Goal: Information Seeking & Learning: Learn about a topic

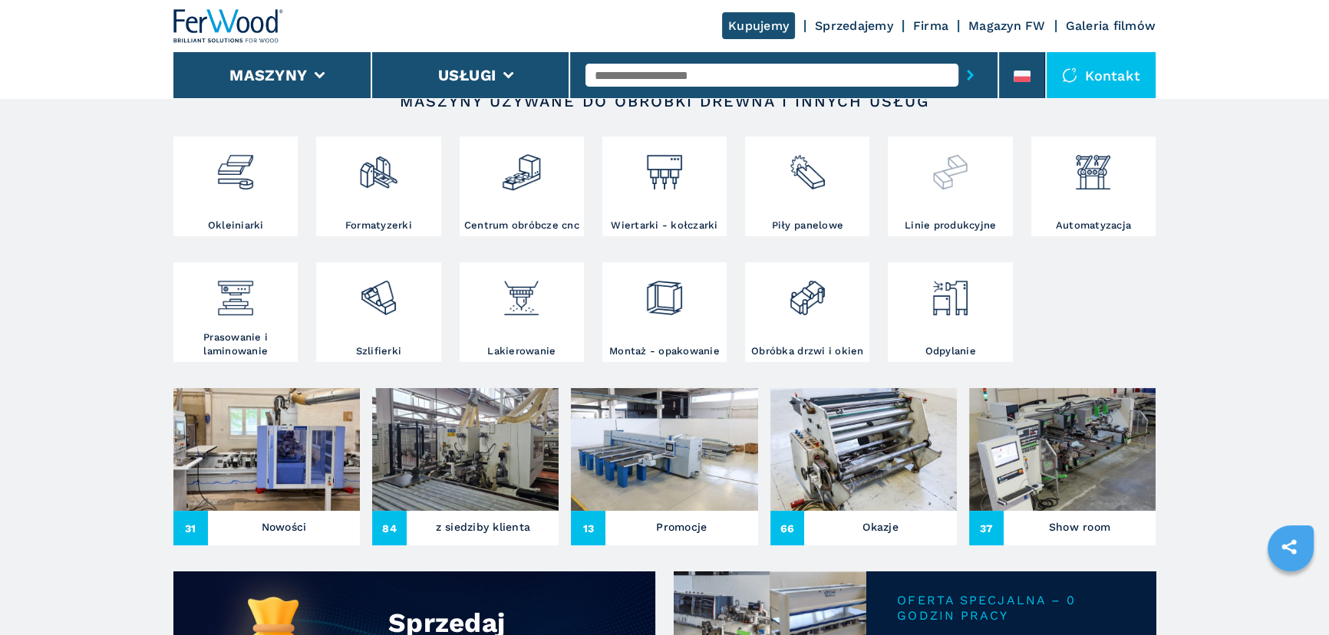
scroll to position [279, 0]
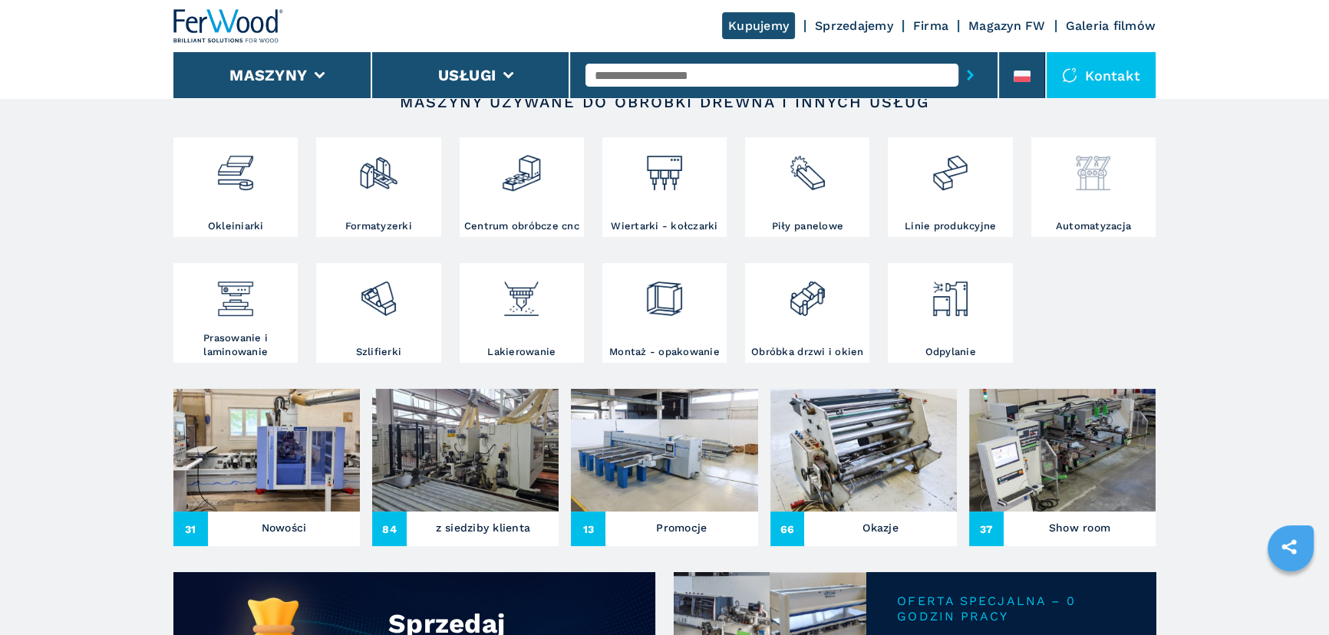
click at [1077, 173] on img at bounding box center [1093, 167] width 41 height 52
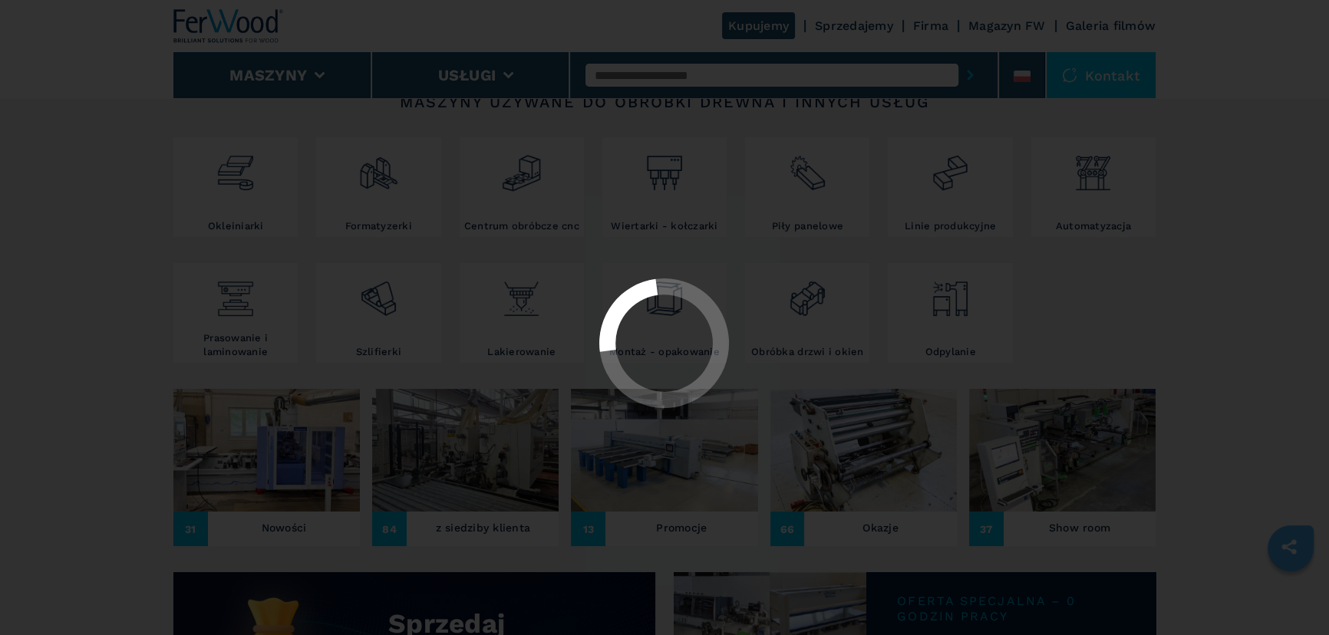
select select "**********"
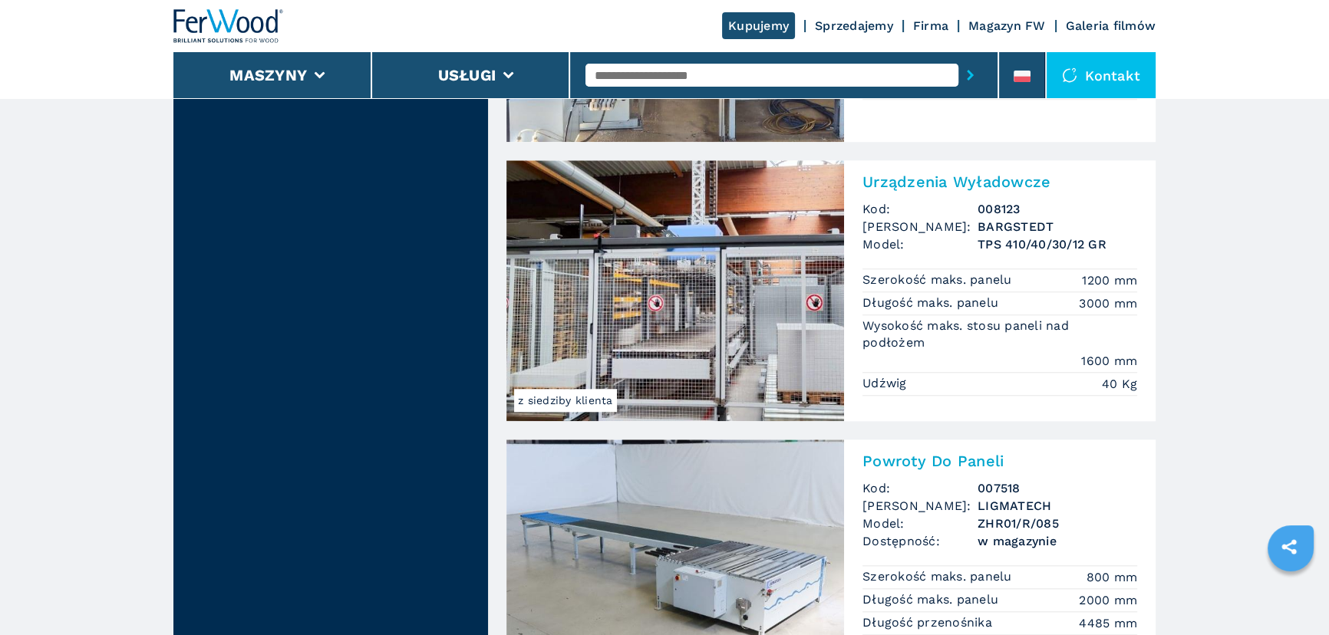
scroll to position [1813, 0]
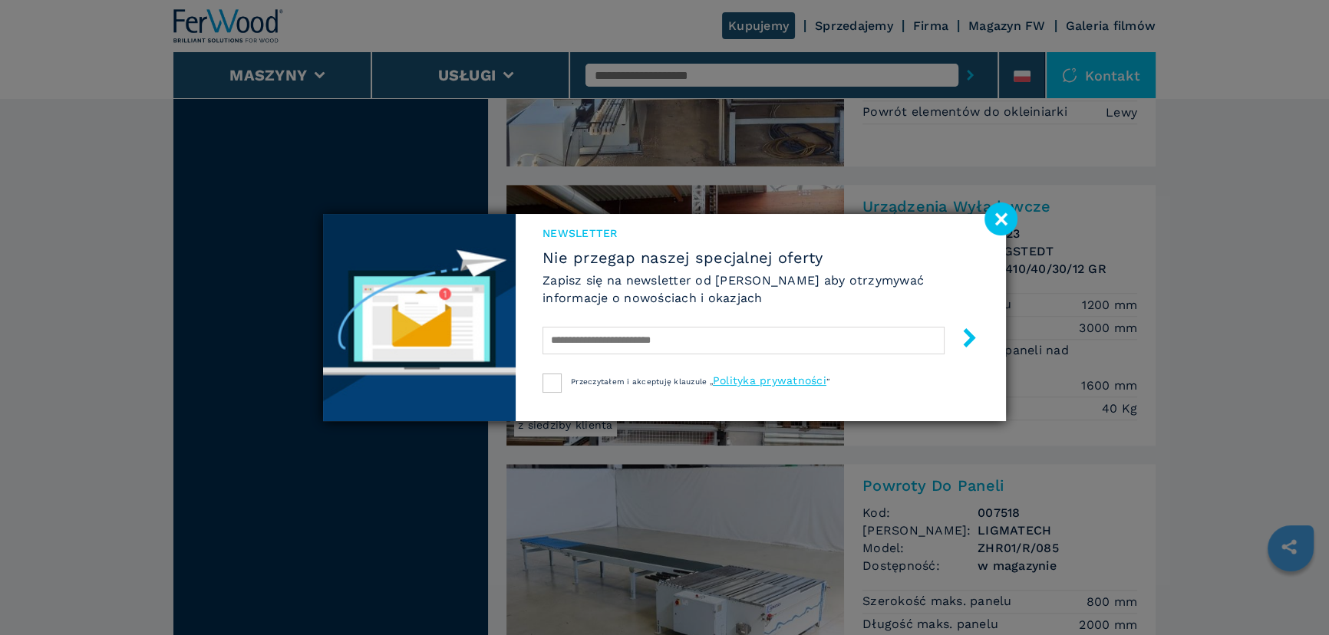
click at [1000, 213] on image at bounding box center [1000, 219] width 33 height 33
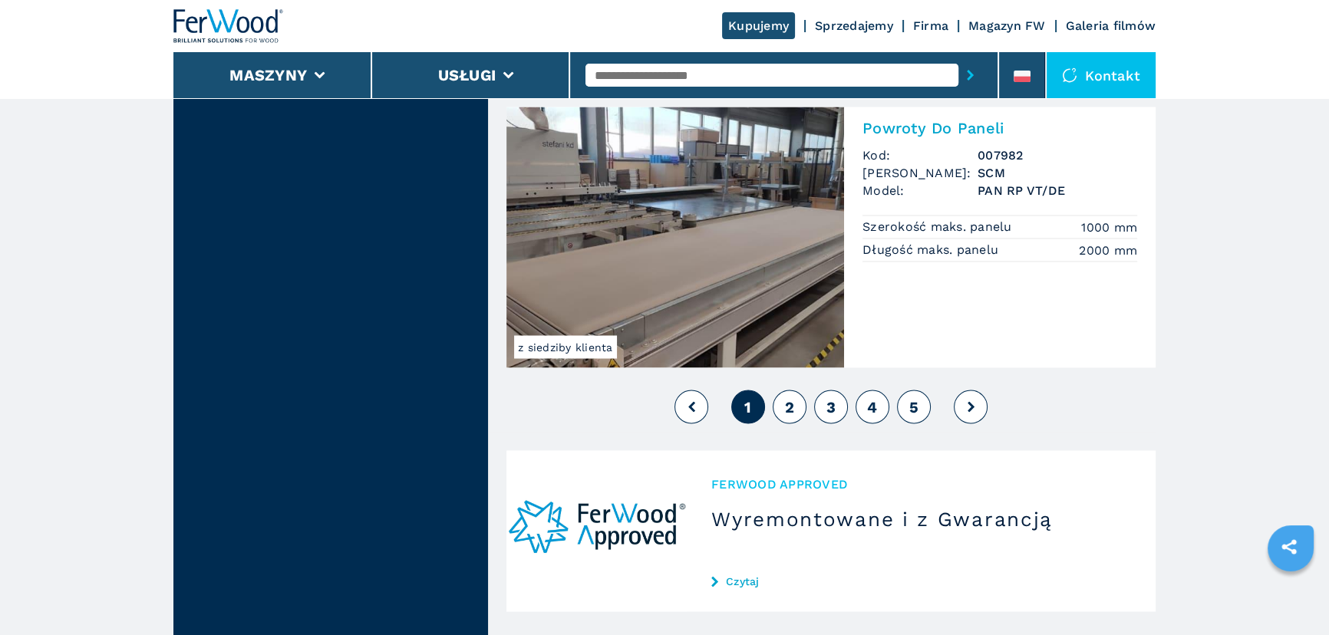
scroll to position [3557, 0]
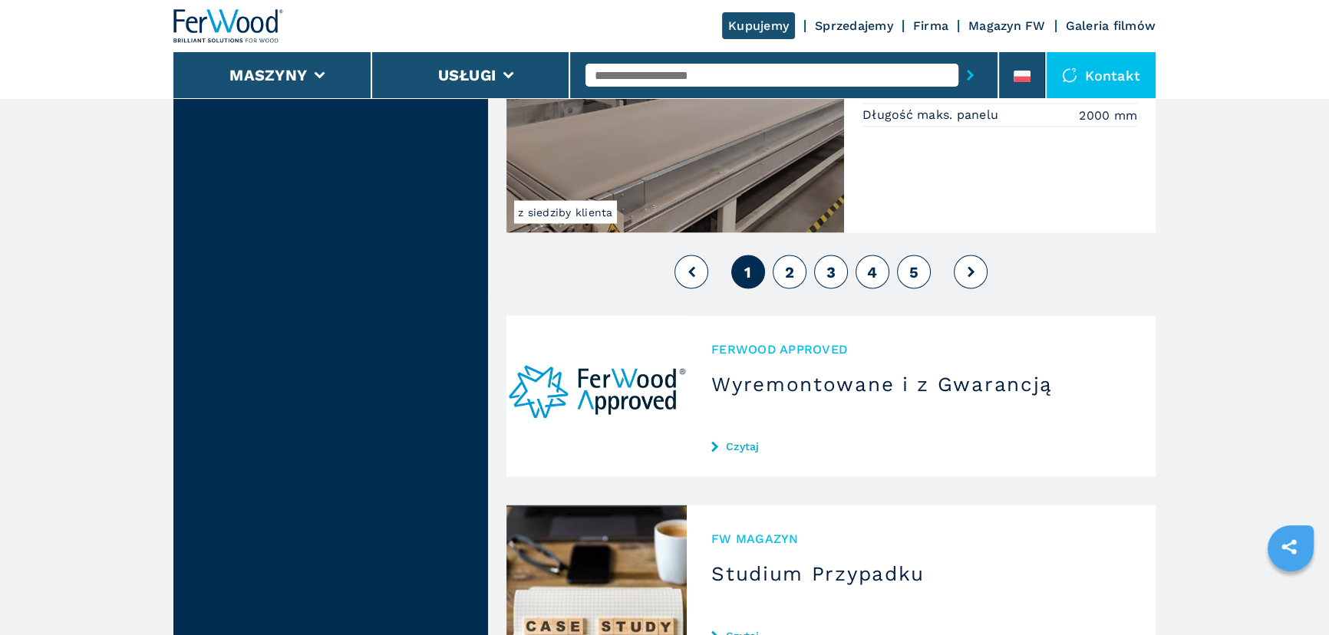
click at [778, 276] on button "2" at bounding box center [790, 272] width 34 height 34
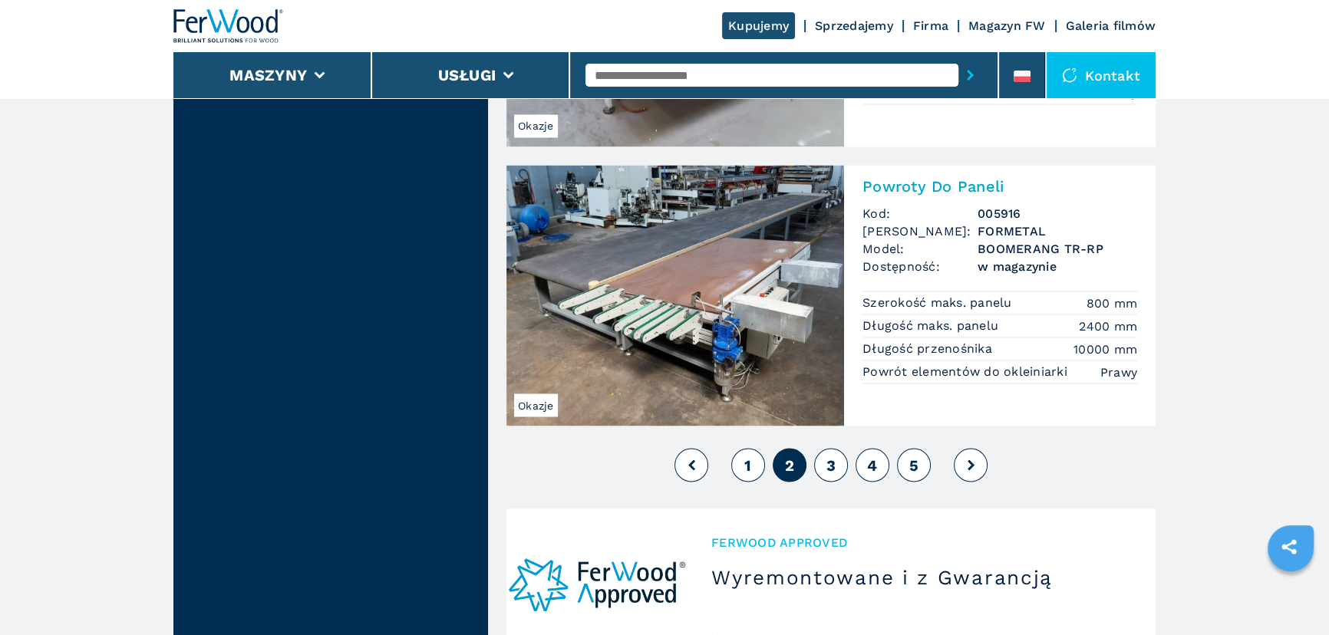
scroll to position [3487, 0]
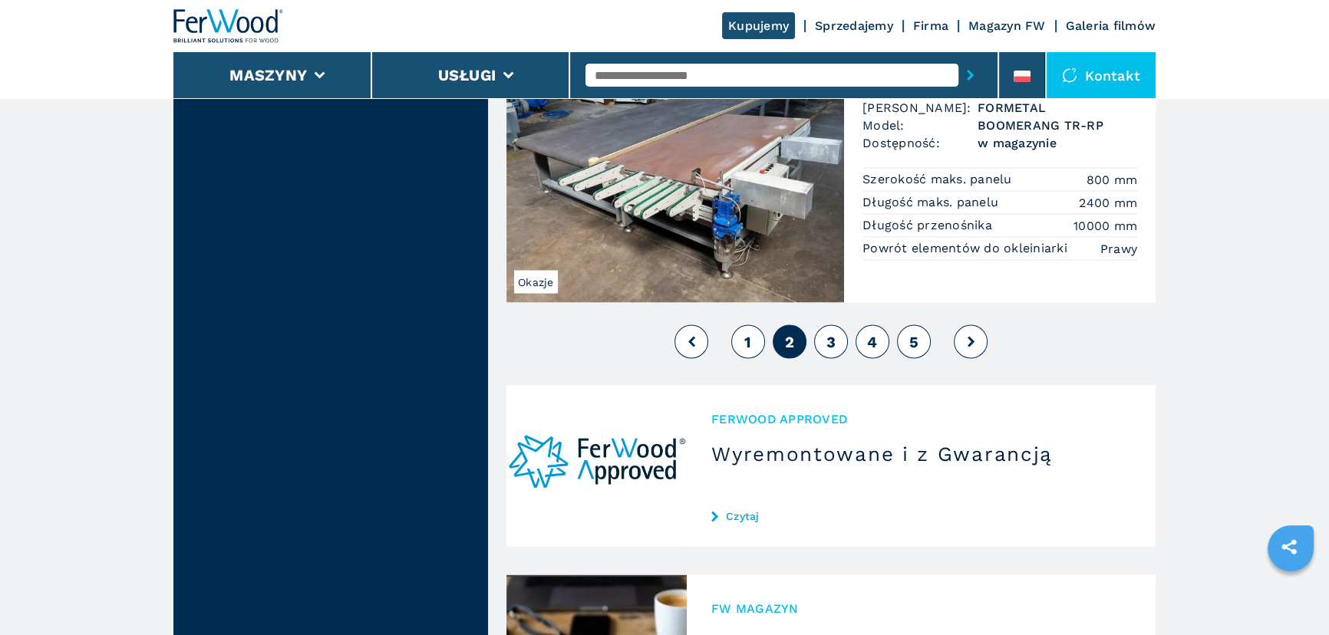
click at [836, 343] on button "3" at bounding box center [831, 342] width 34 height 34
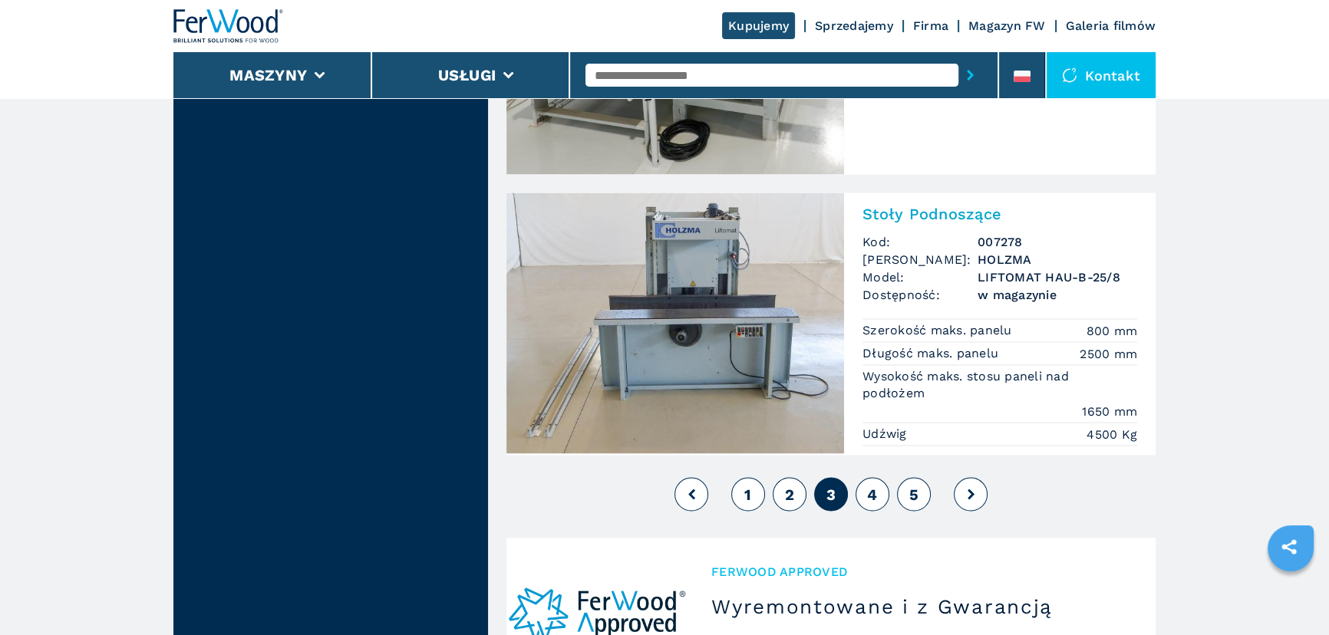
scroll to position [3627, 0]
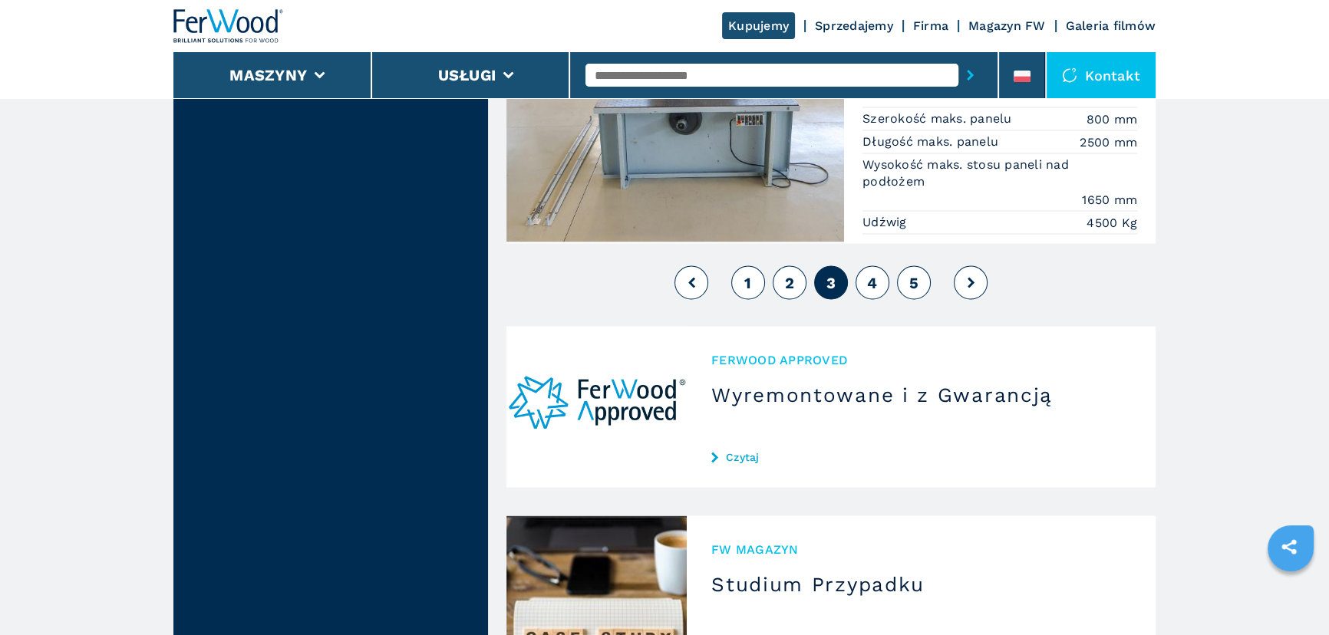
click at [862, 280] on button "4" at bounding box center [873, 282] width 34 height 34
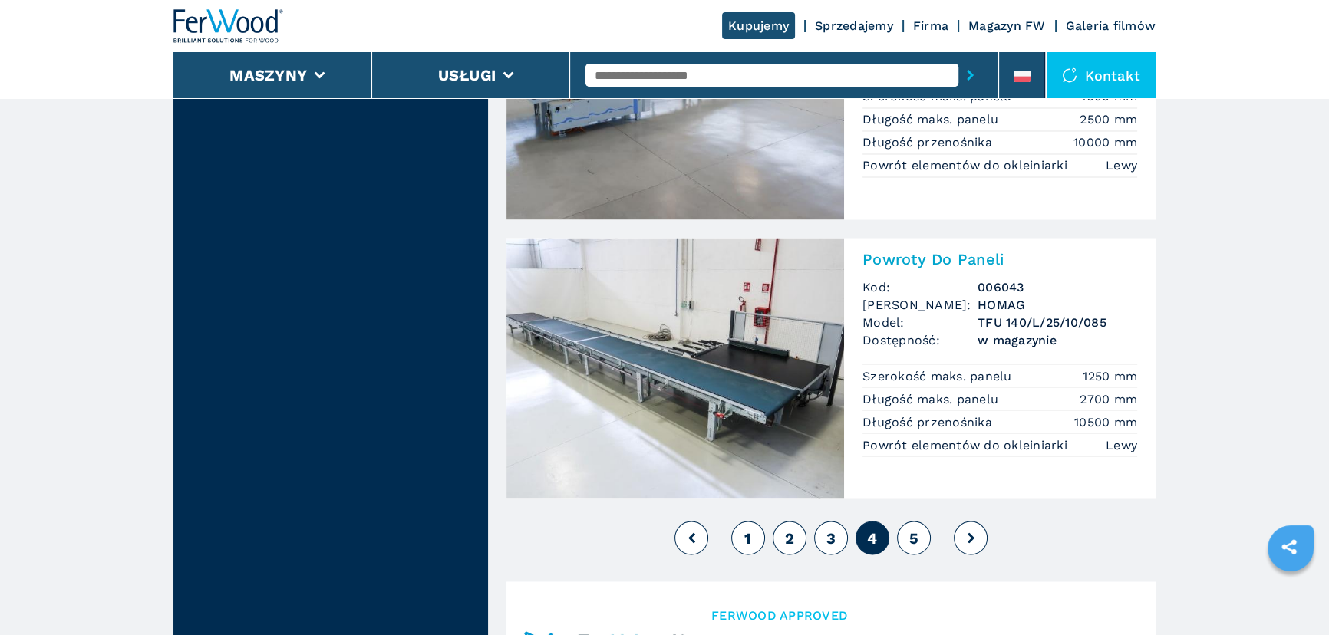
scroll to position [3557, 0]
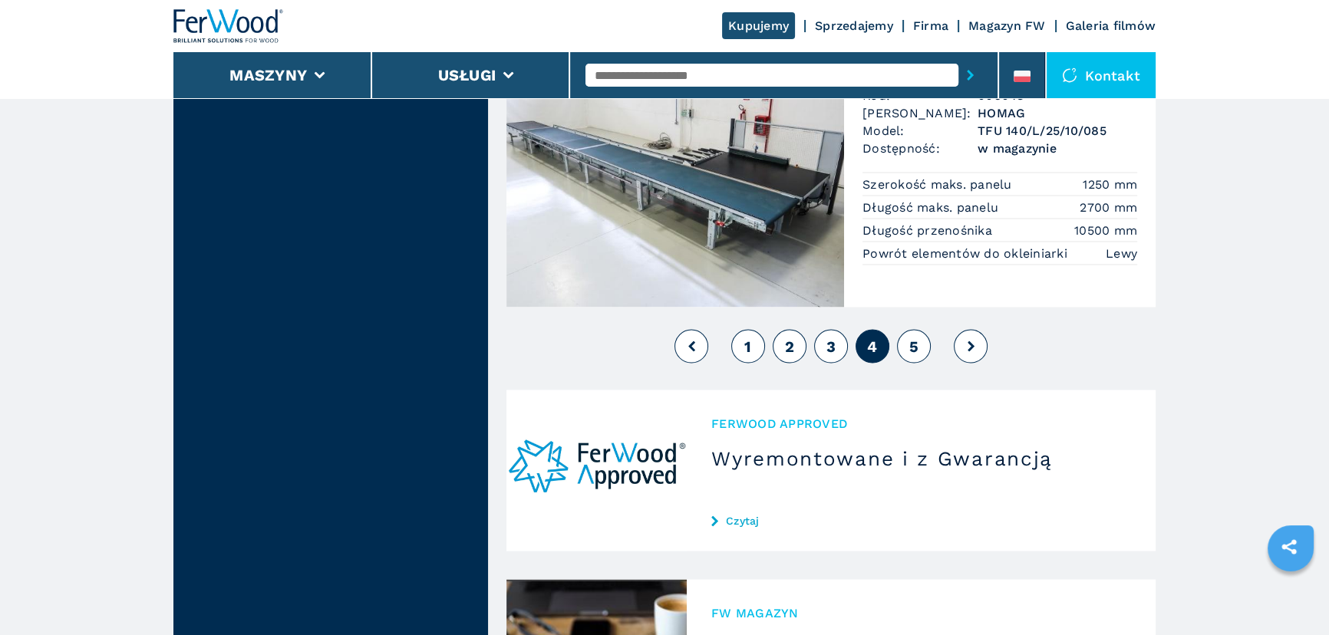
click at [918, 341] on span "5" at bounding box center [913, 346] width 9 height 18
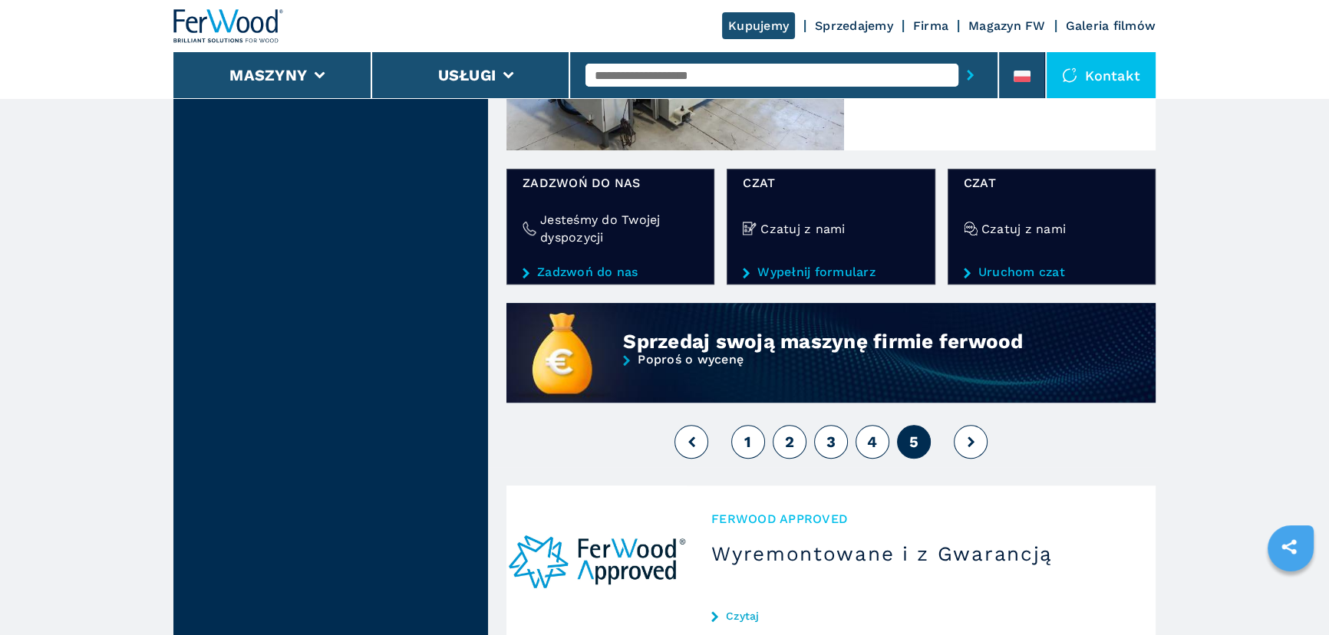
scroll to position [1185, 0]
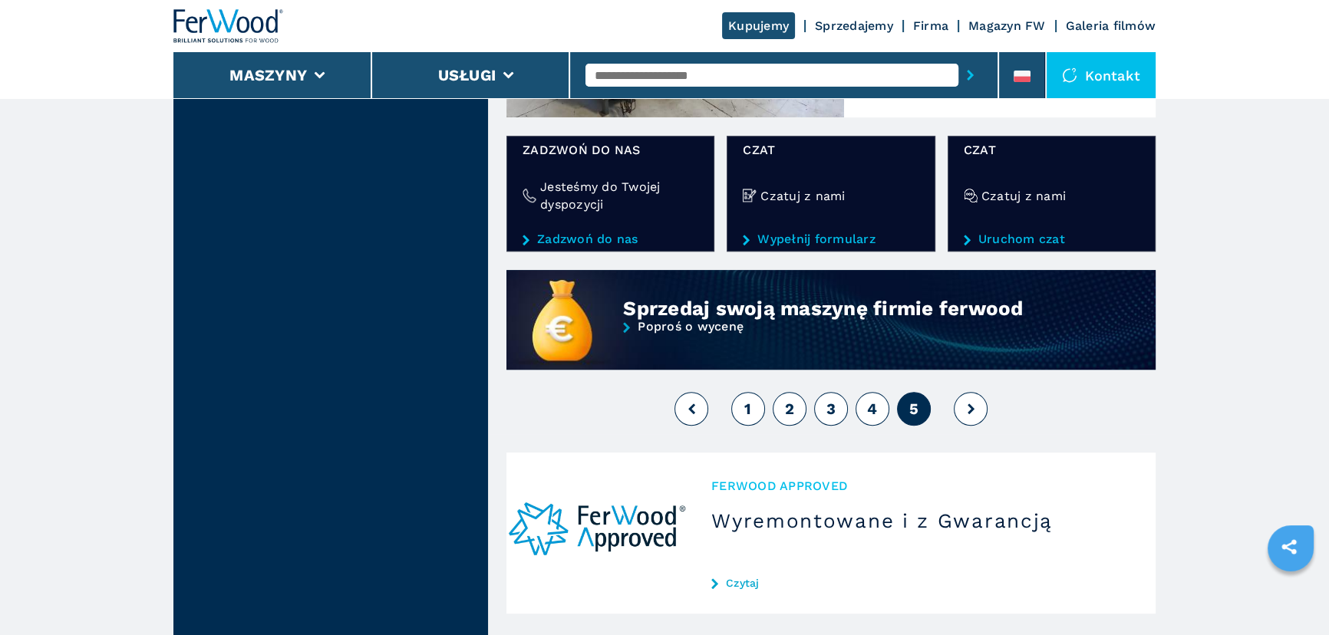
click at [971, 409] on icon at bounding box center [971, 409] width 7 height 11
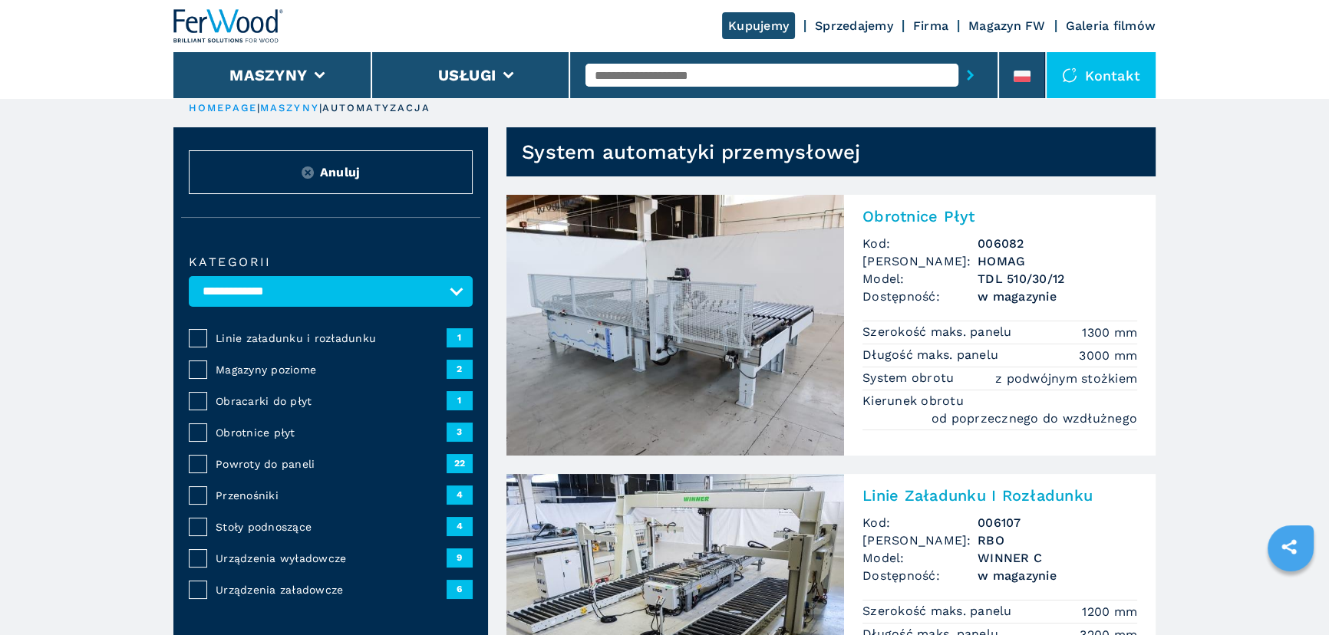
scroll to position [0, 0]
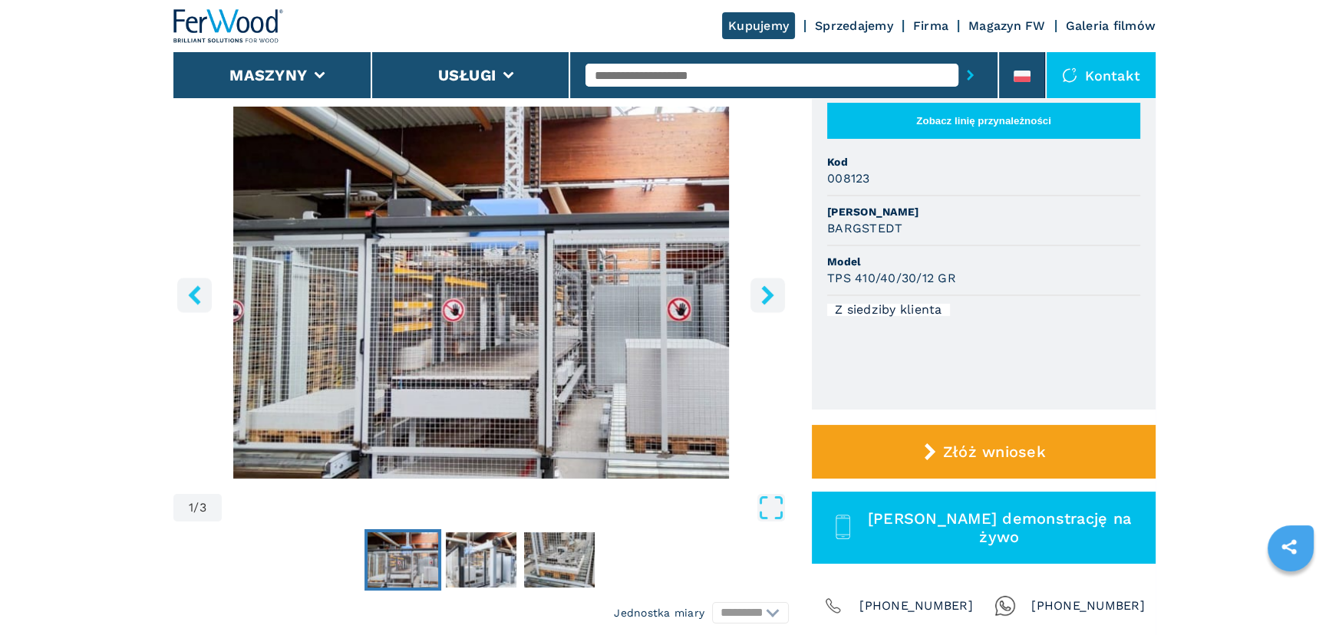
scroll to position [139, 0]
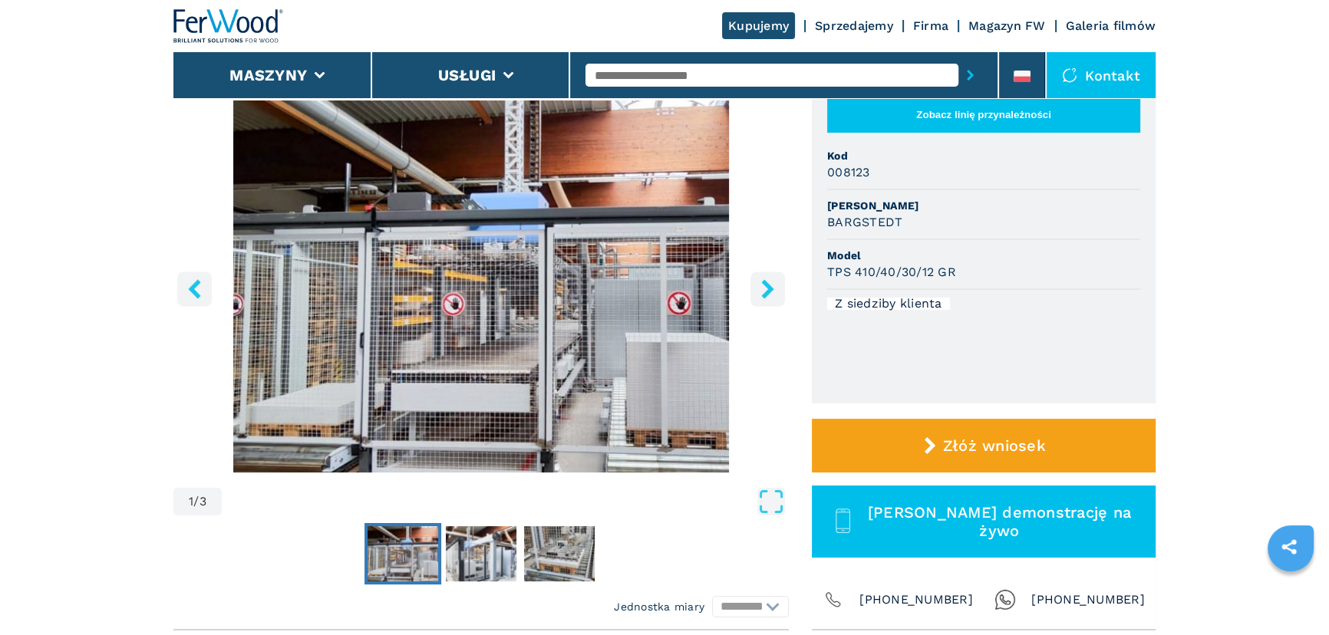
click at [773, 287] on icon "right-button" at bounding box center [767, 288] width 19 height 19
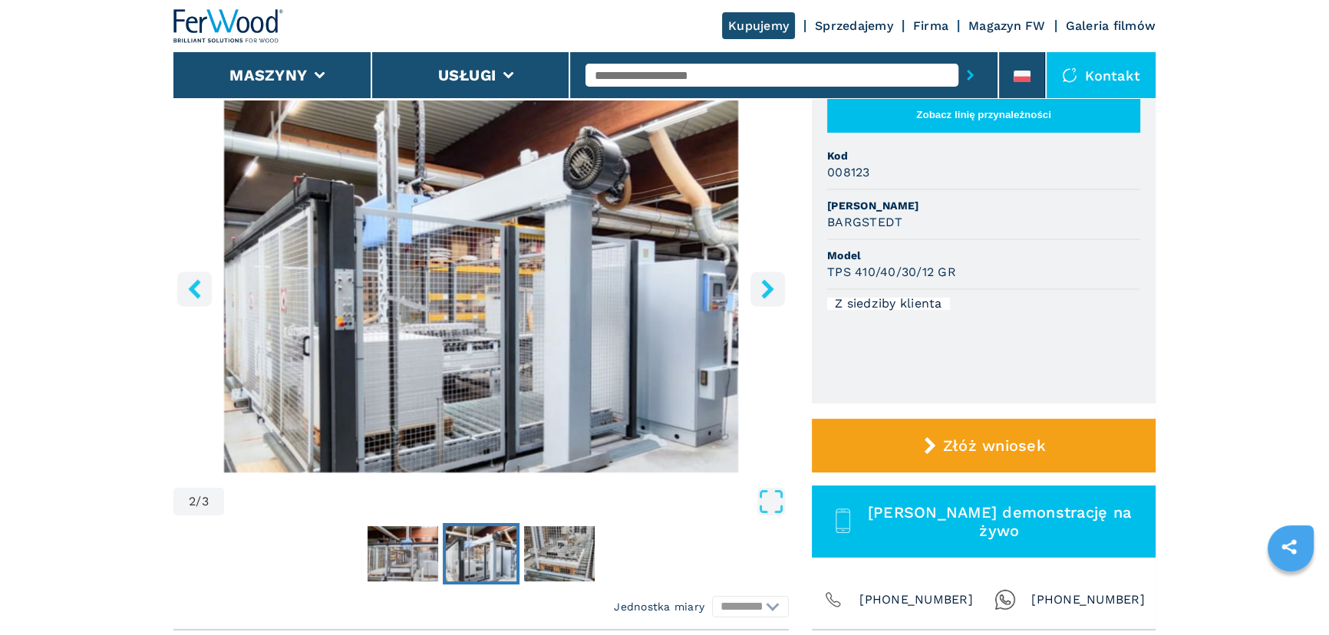
click at [773, 287] on icon "right-button" at bounding box center [767, 288] width 19 height 19
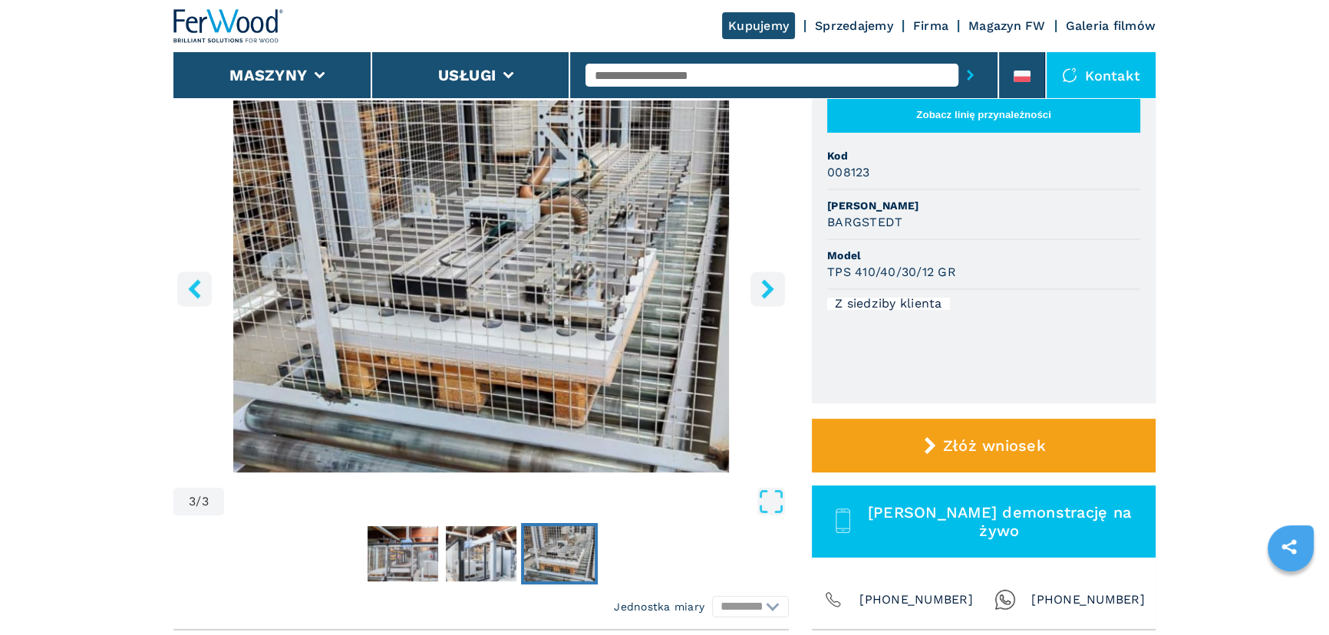
scroll to position [558, 0]
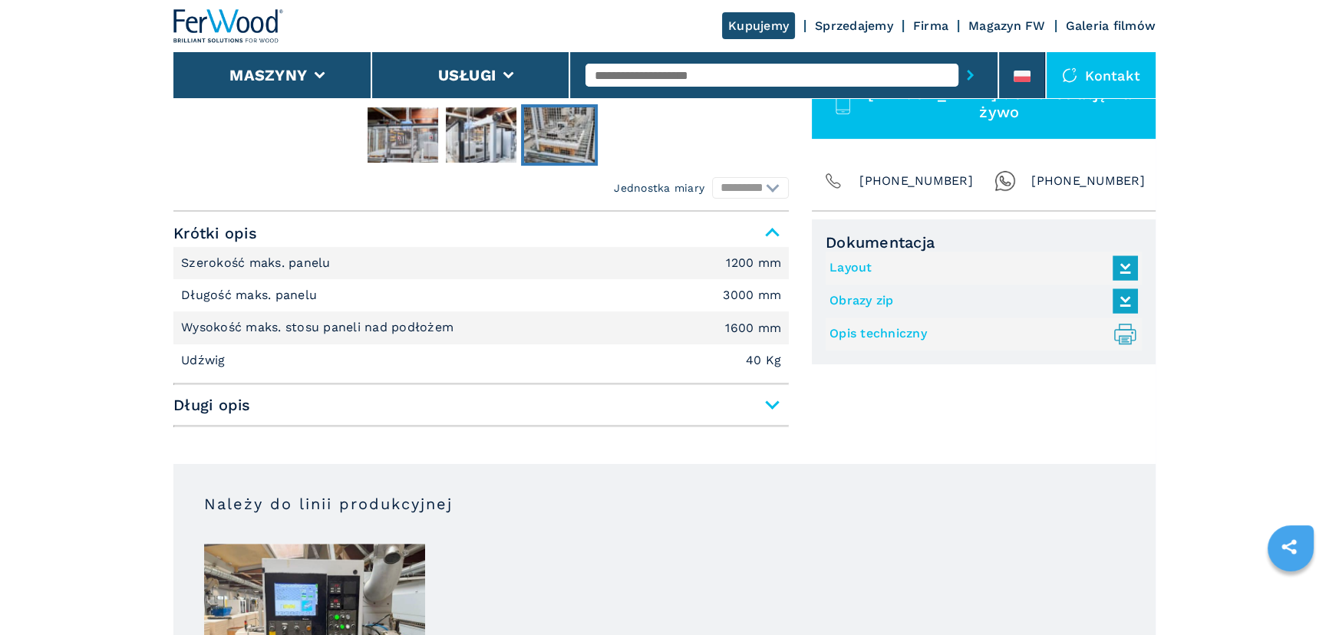
click at [662, 399] on span "Długi opis" at bounding box center [480, 405] width 615 height 28
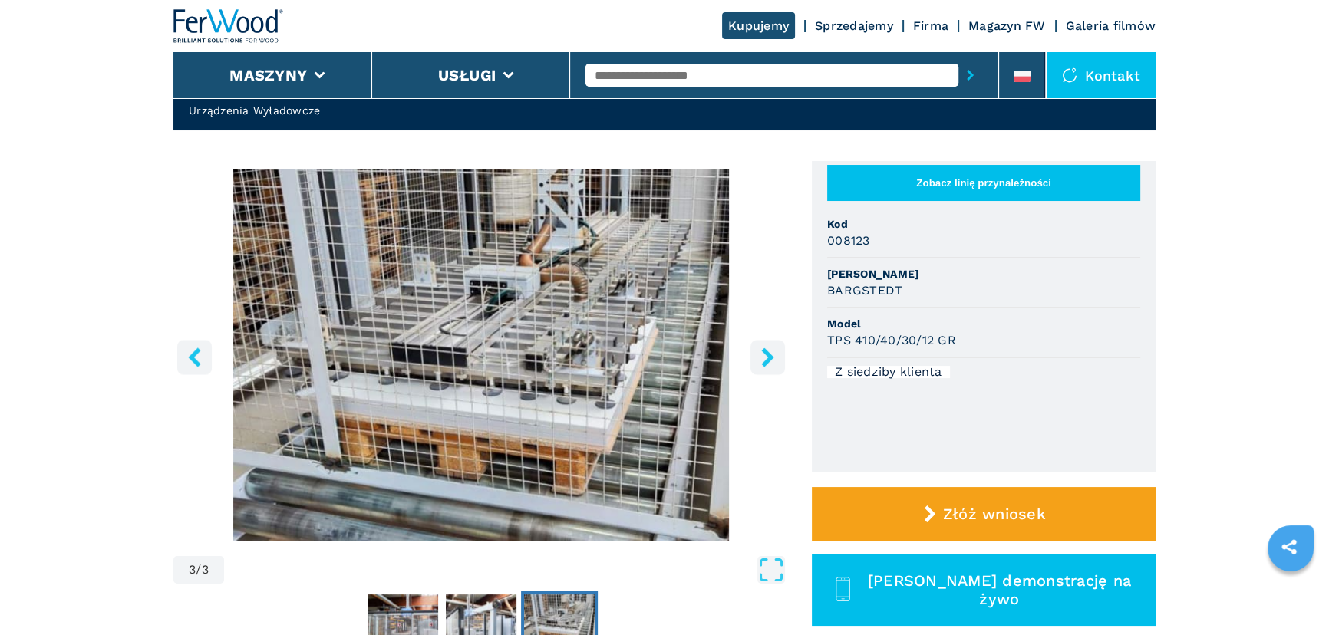
scroll to position [139, 0]
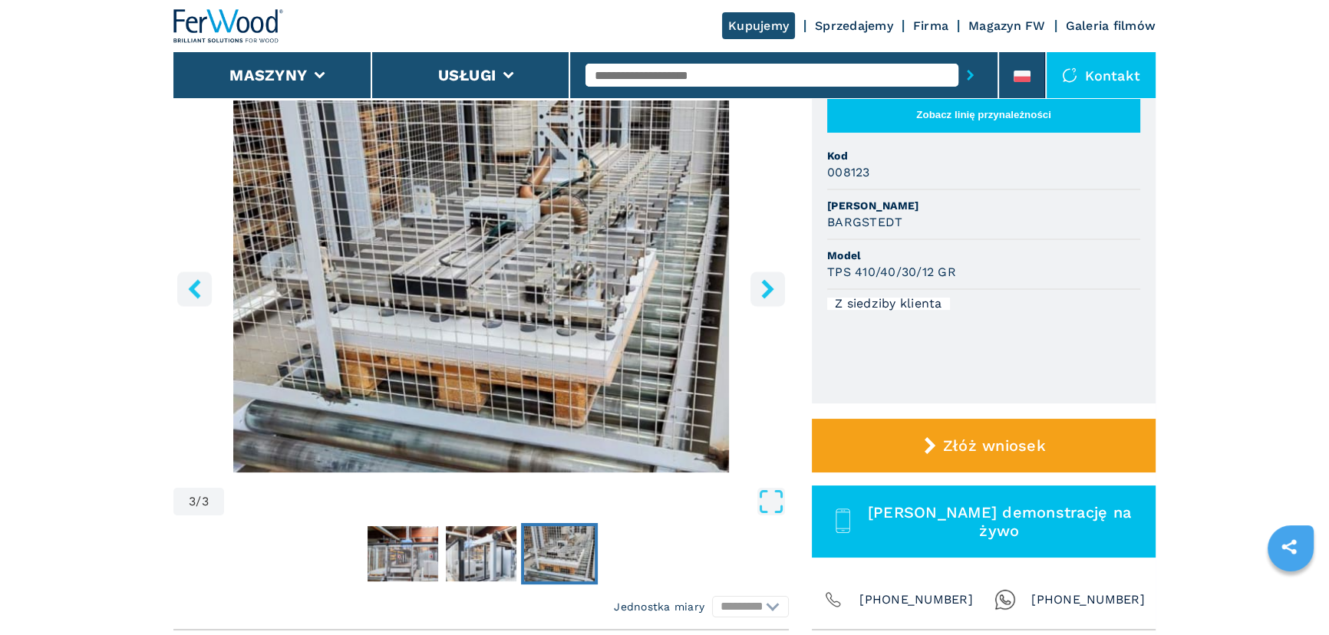
click at [186, 287] on icon "left-button" at bounding box center [194, 288] width 19 height 19
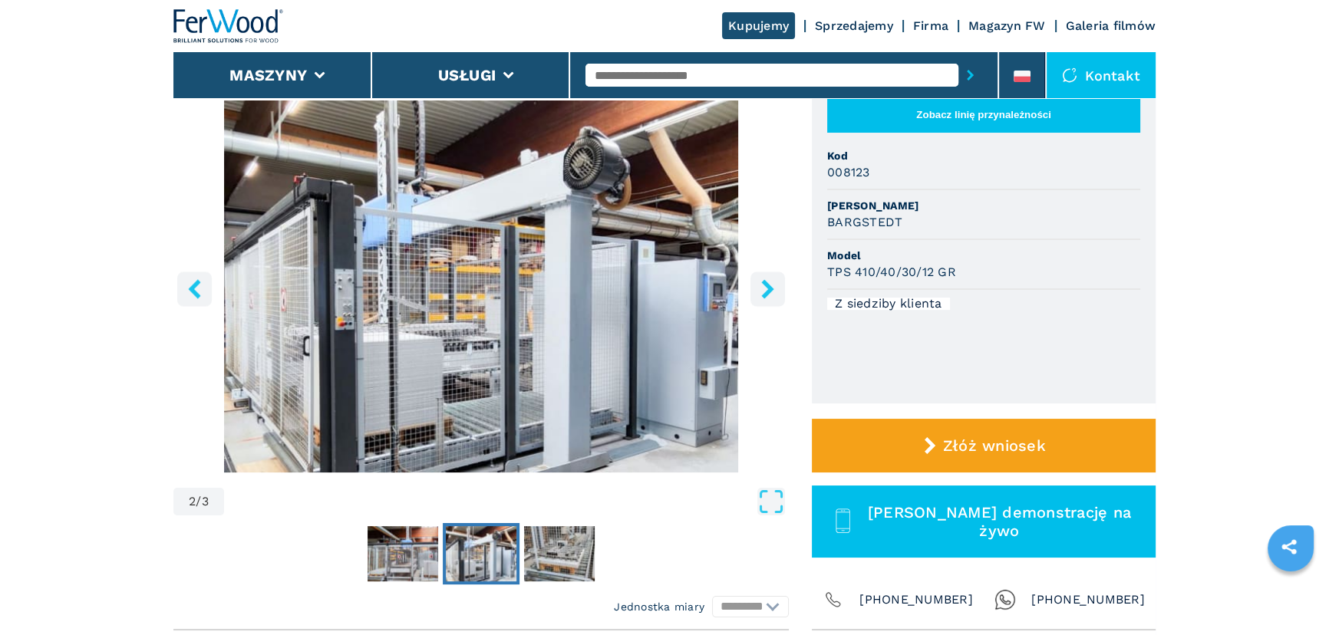
click at [187, 287] on icon "left-button" at bounding box center [194, 288] width 19 height 19
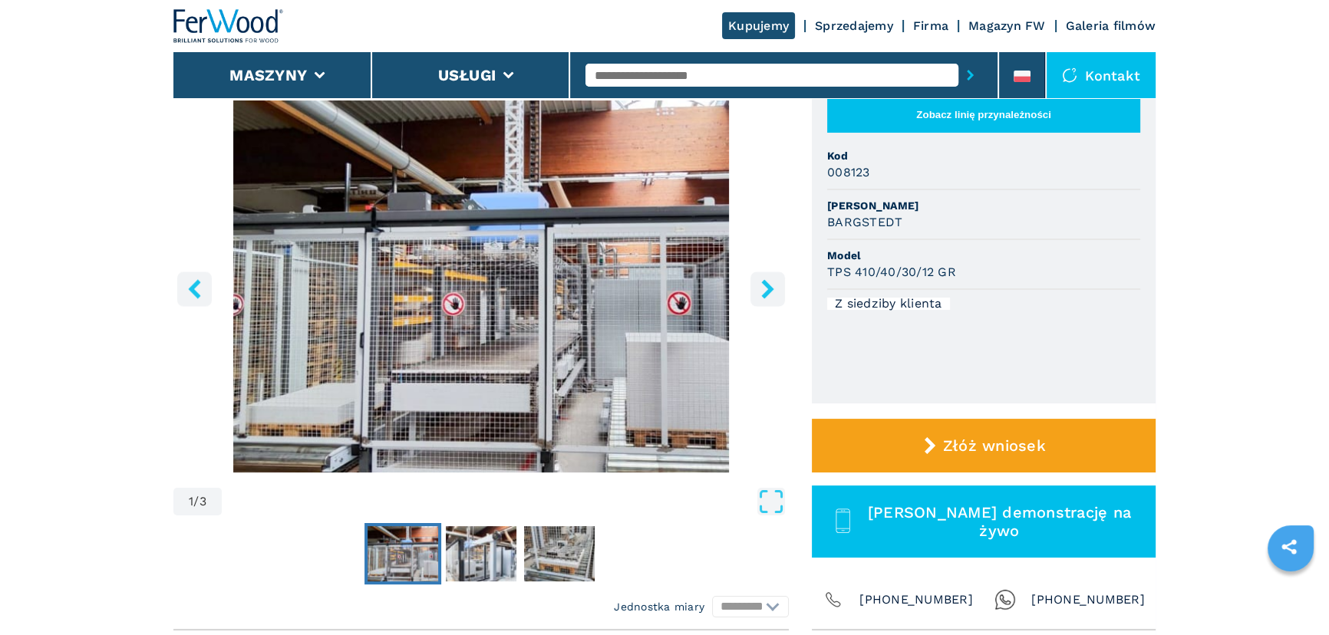
click at [187, 287] on icon "left-button" at bounding box center [194, 288] width 19 height 19
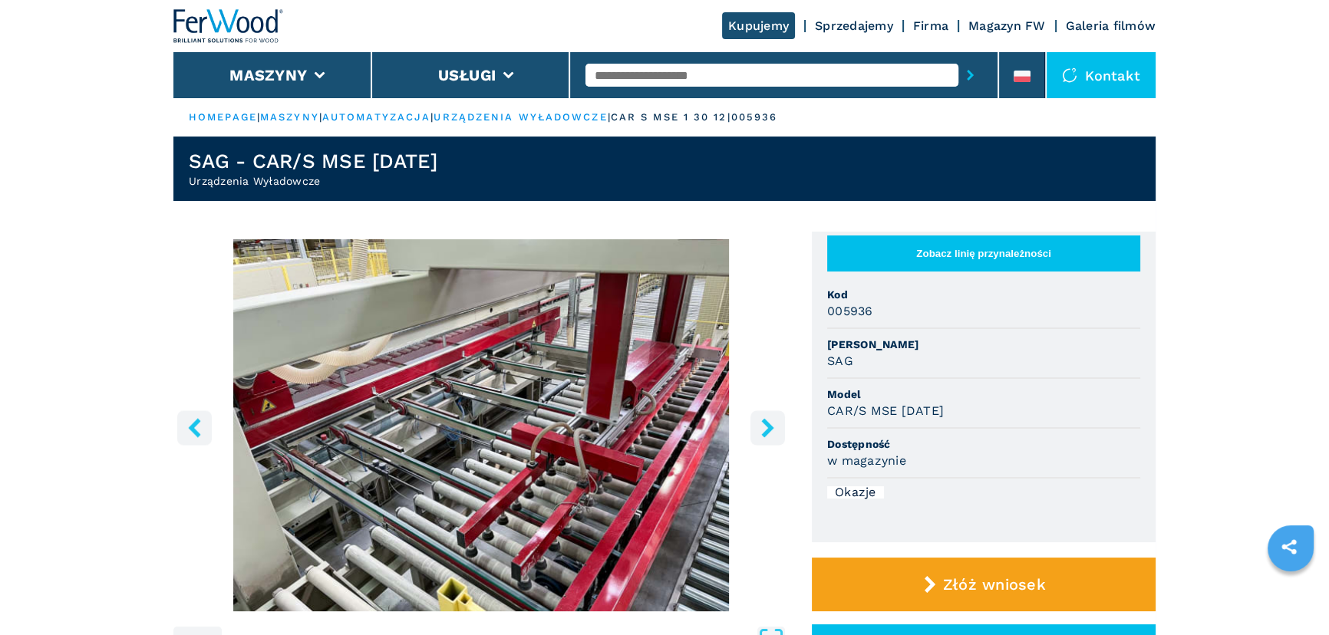
scroll to position [139, 0]
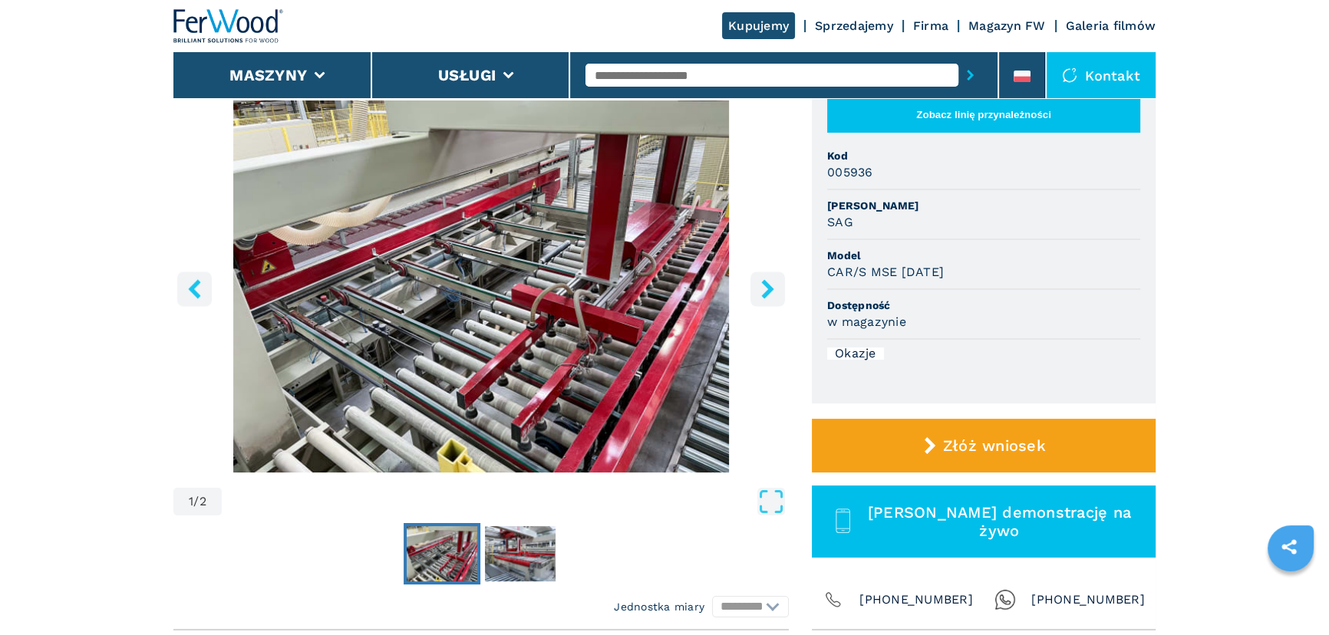
click at [771, 284] on icon "right-button" at bounding box center [767, 288] width 19 height 19
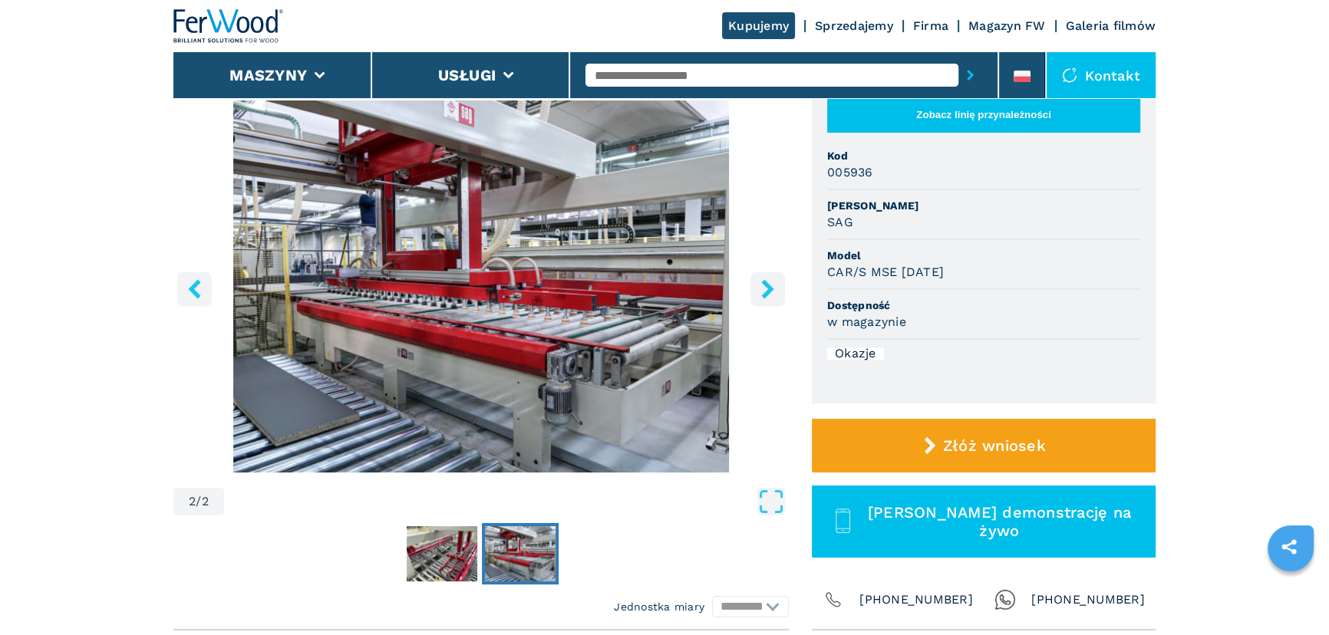
click at [771, 284] on icon "right-button" at bounding box center [767, 288] width 19 height 19
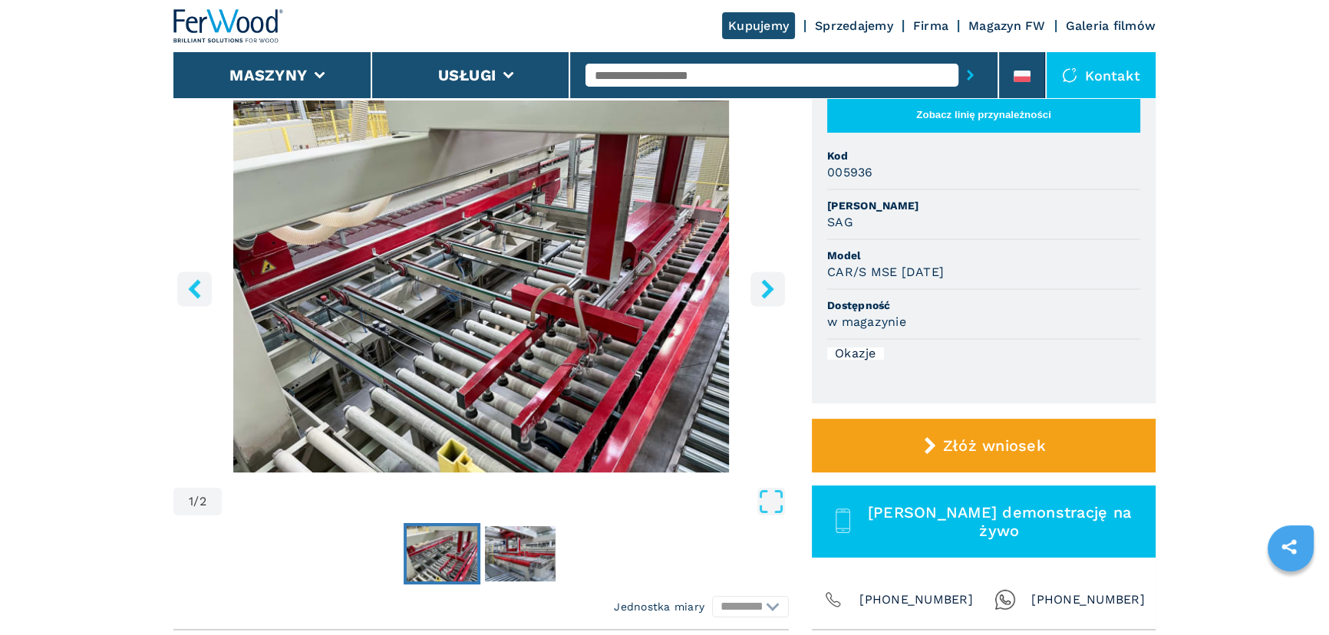
click at [771, 284] on icon "right-button" at bounding box center [767, 288] width 19 height 19
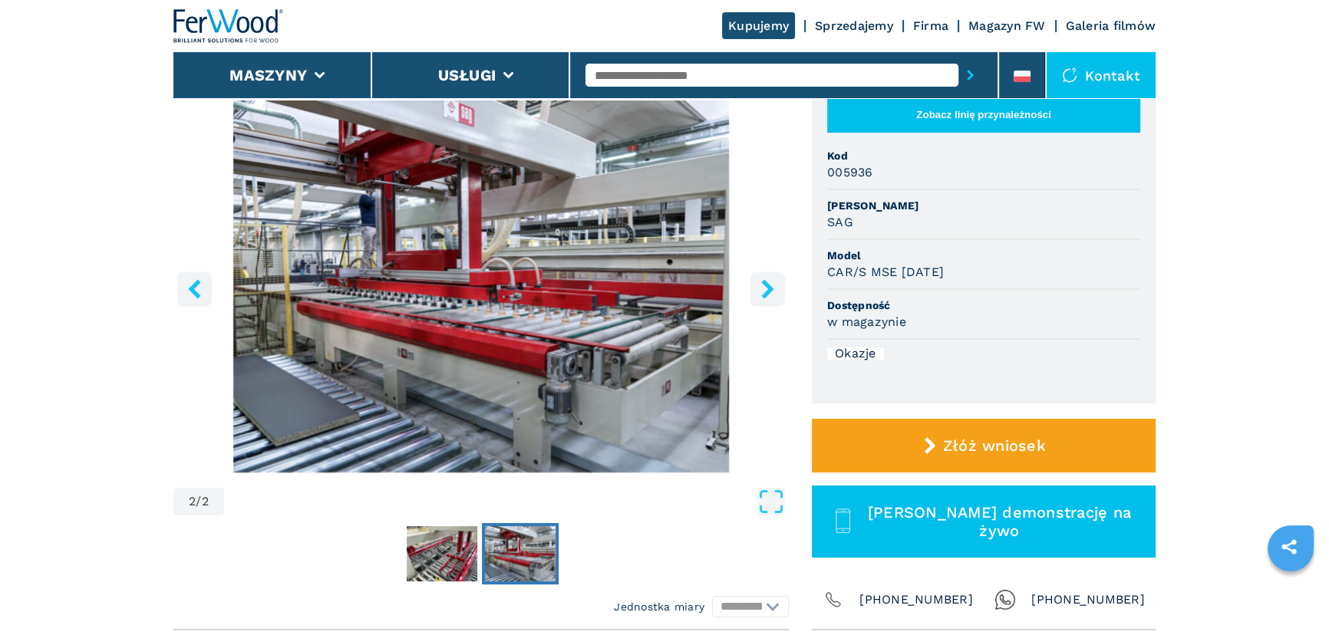
click at [771, 284] on icon "right-button" at bounding box center [767, 288] width 19 height 19
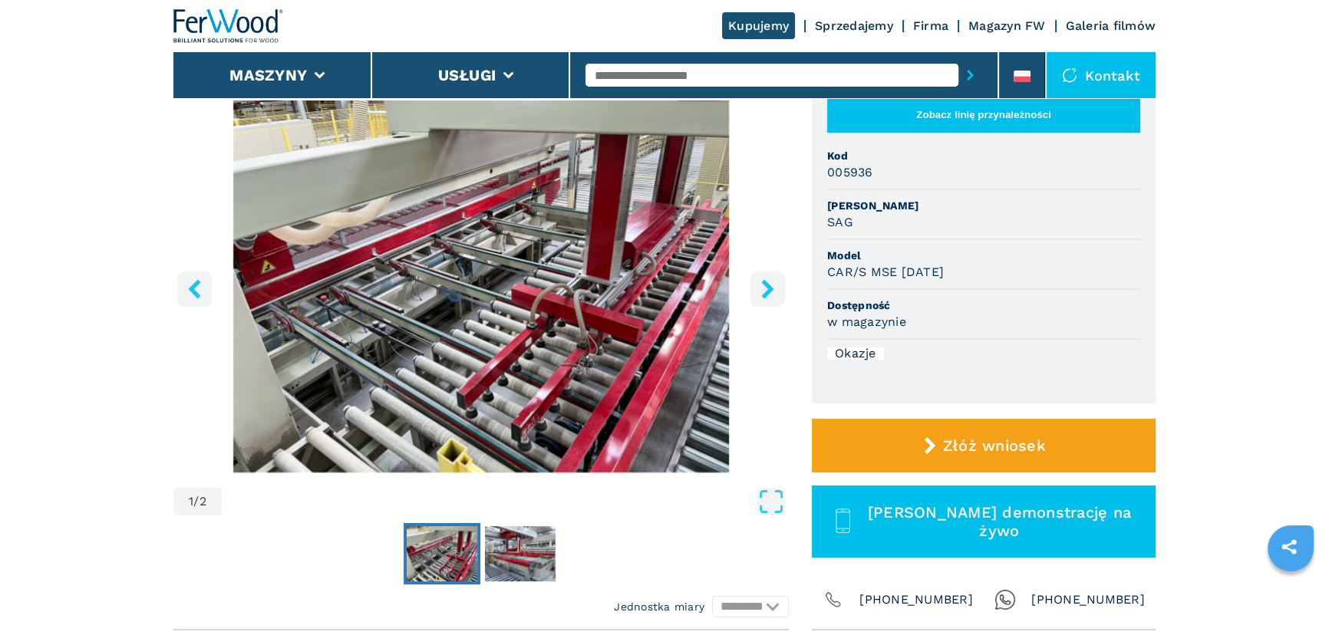
click at [771, 284] on icon "right-button" at bounding box center [767, 288] width 19 height 19
